Goal: Information Seeking & Learning: Learn about a topic

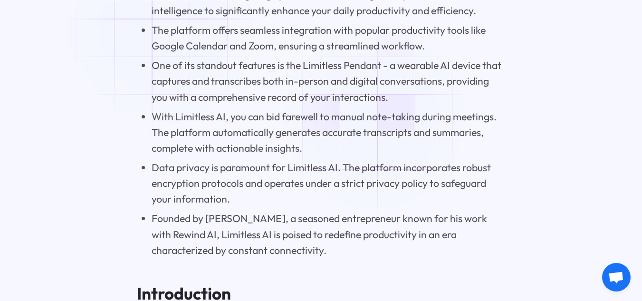
scroll to position [875, 0]
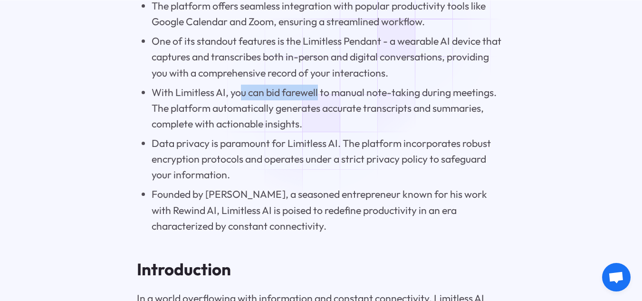
drag, startPoint x: 238, startPoint y: 97, endPoint x: 319, endPoint y: 102, distance: 81.4
click at [319, 102] on li "With Limitless AI, you can bid farewell to manual note-taking during meetings. …" at bounding box center [329, 109] width 354 height 48
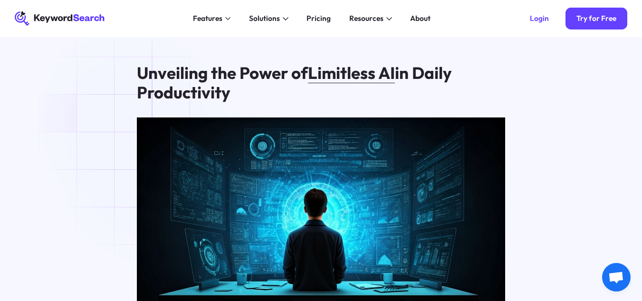
scroll to position [1062, 0]
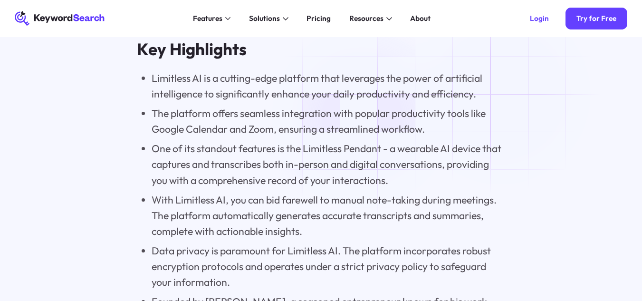
scroll to position [752, 0]
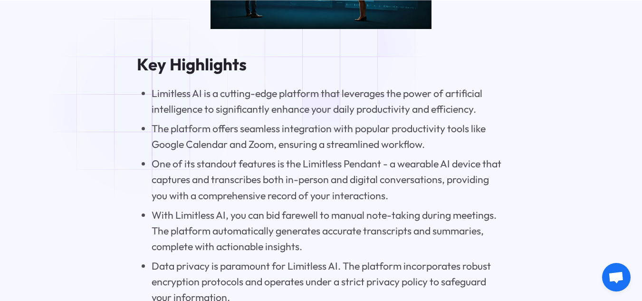
click at [146, 105] on ul "Limitless AI is a cutting-edge platform that leverages the power of artificial …" at bounding box center [321, 221] width 368 height 271
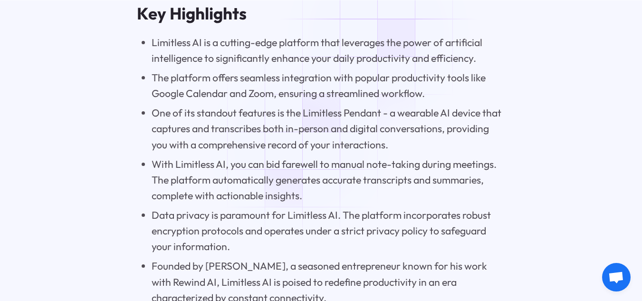
scroll to position [804, 0]
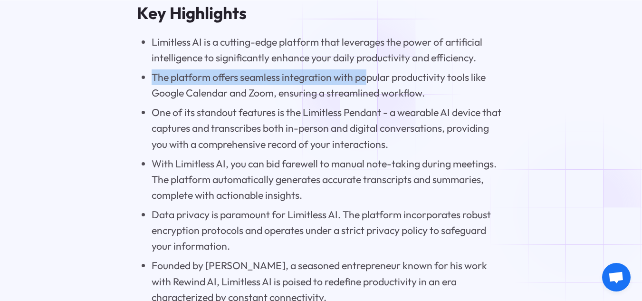
drag, startPoint x: 153, startPoint y: 77, endPoint x: 367, endPoint y: 80, distance: 214.3
click at [367, 80] on li "The platform offers seamless integration with popular productivity tools like G…" at bounding box center [329, 84] width 354 height 31
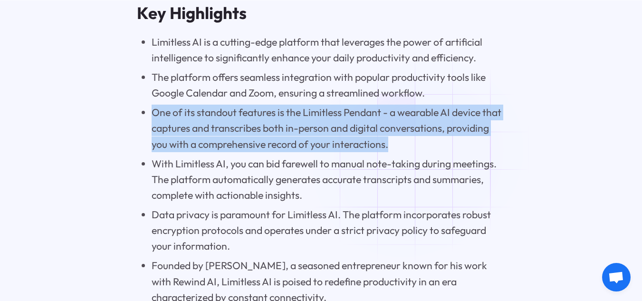
drag, startPoint x: 151, startPoint y: 116, endPoint x: 438, endPoint y: 149, distance: 289.3
click at [438, 149] on li "One of its standout features is the Limitless Pendant - a wearable AI device th…" at bounding box center [329, 129] width 354 height 48
copy li "One of its standout features is the Limitless Pendant - a wearable AI device th…"
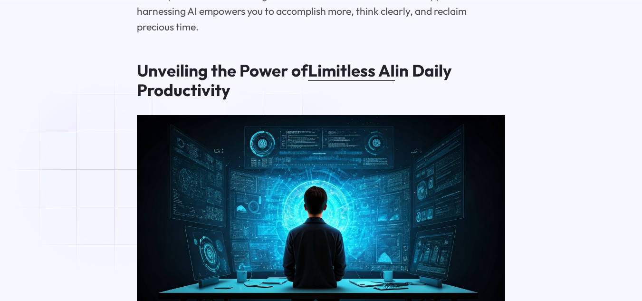
scroll to position [1241, 0]
